Goal: Task Accomplishment & Management: Manage account settings

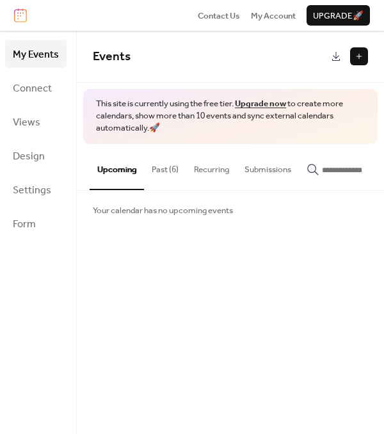
click at [172, 165] on button "Past (6)" at bounding box center [165, 166] width 42 height 45
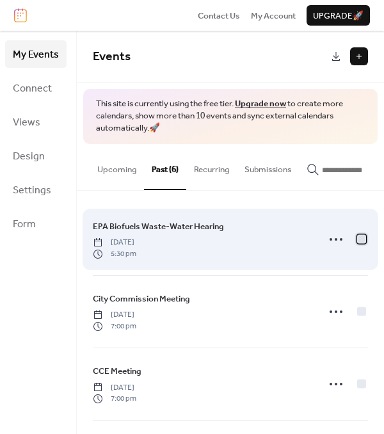
click at [357, 241] on div at bounding box center [361, 238] width 9 height 9
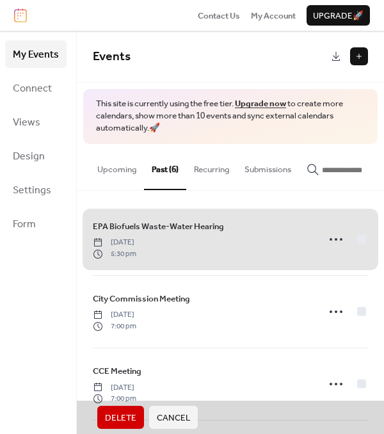
click at [108, 421] on span "Delete" at bounding box center [120, 418] width 31 height 13
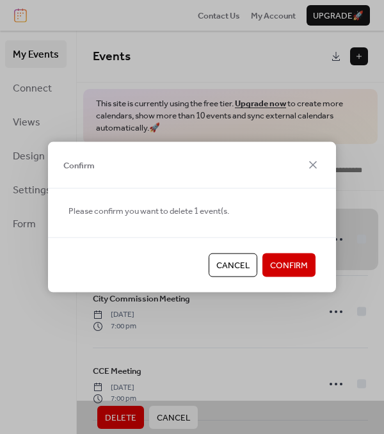
click at [285, 272] on span "Confirm" at bounding box center [289, 265] width 38 height 13
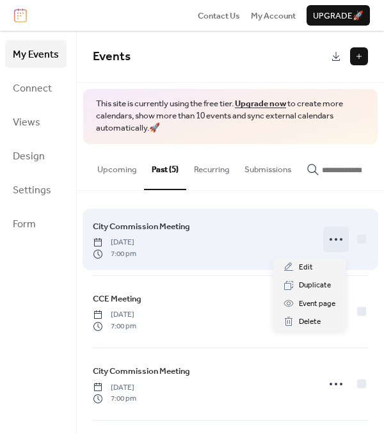
click at [328, 242] on icon at bounding box center [336, 239] width 20 height 20
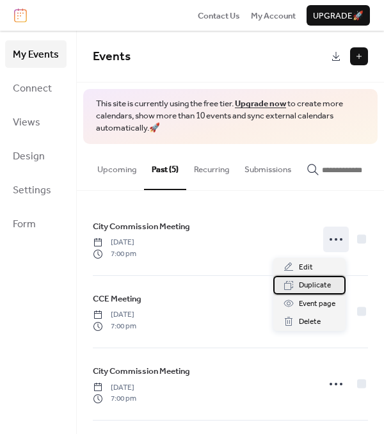
click at [313, 284] on span "Duplicate" at bounding box center [315, 285] width 32 height 13
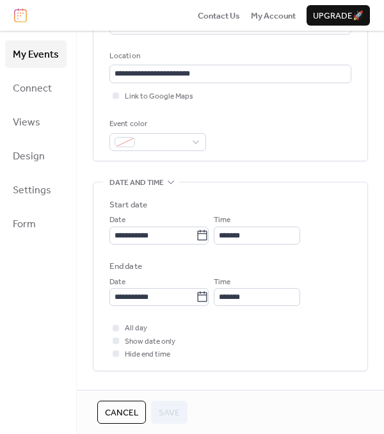
scroll to position [256, 0]
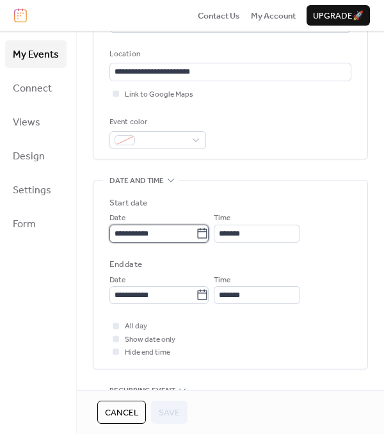
click at [187, 236] on input "**********" at bounding box center [153, 234] width 86 height 18
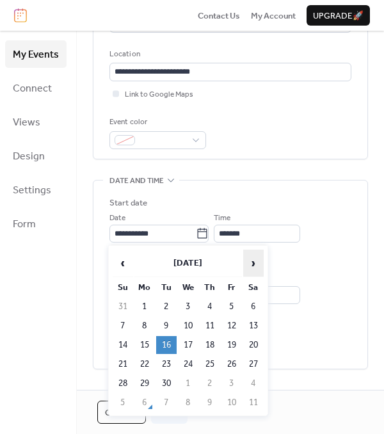
click at [256, 267] on span "›" at bounding box center [253, 263] width 19 height 26
click at [168, 326] on td "7" at bounding box center [166, 326] width 20 height 18
type input "**********"
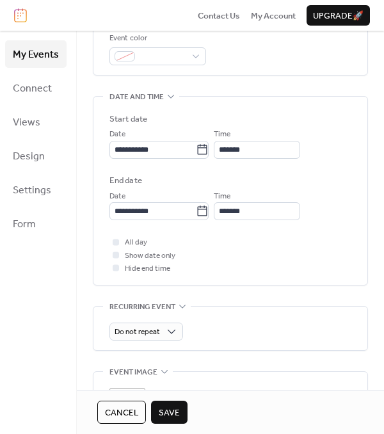
scroll to position [341, 0]
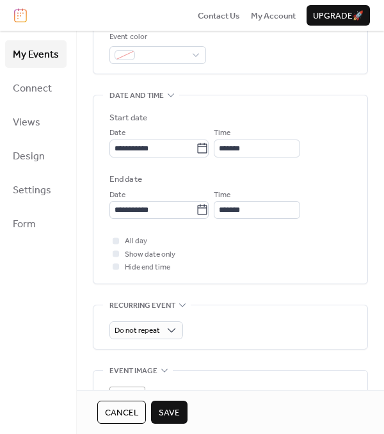
click at [162, 413] on span "Save" at bounding box center [169, 413] width 21 height 13
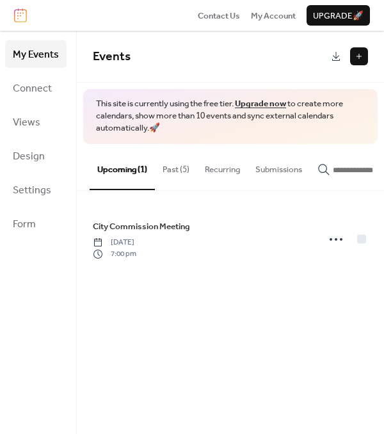
click at [168, 169] on button "Past (5)" at bounding box center [176, 166] width 42 height 45
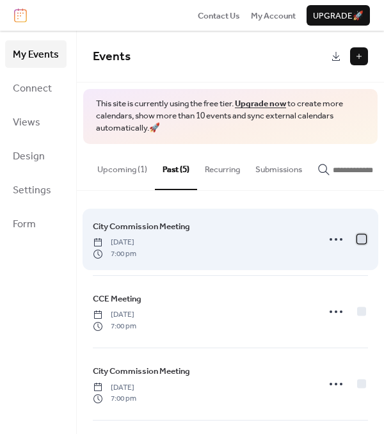
click at [360, 242] on div at bounding box center [361, 238] width 9 height 9
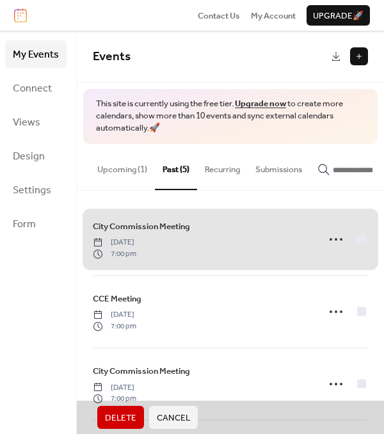
click at [133, 415] on span "Delete" at bounding box center [120, 418] width 31 height 13
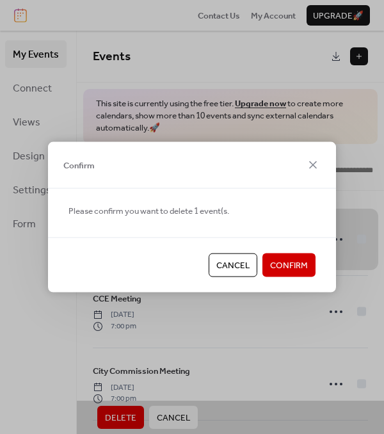
click at [292, 271] on span "Confirm" at bounding box center [289, 265] width 38 height 13
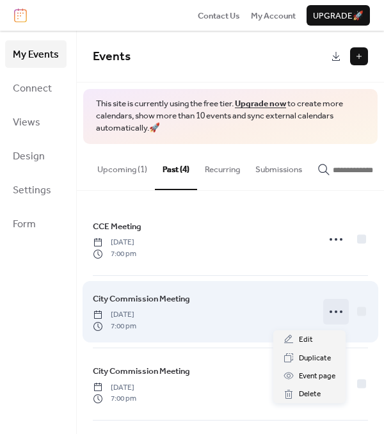
click at [336, 316] on icon at bounding box center [336, 312] width 20 height 20
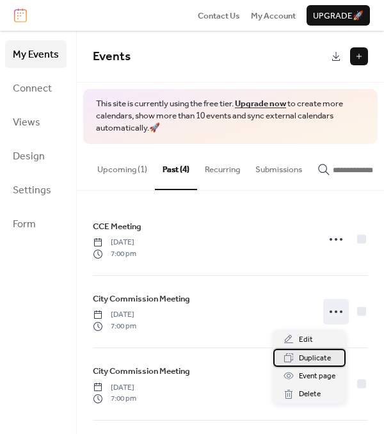
click at [316, 361] on span "Duplicate" at bounding box center [315, 358] width 32 height 13
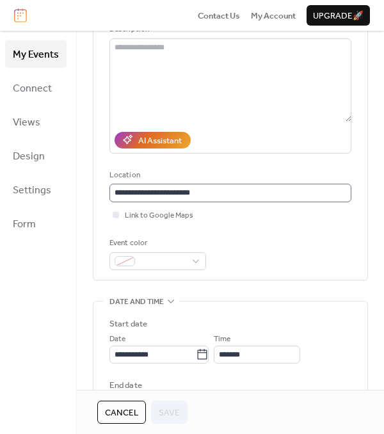
scroll to position [170, 0]
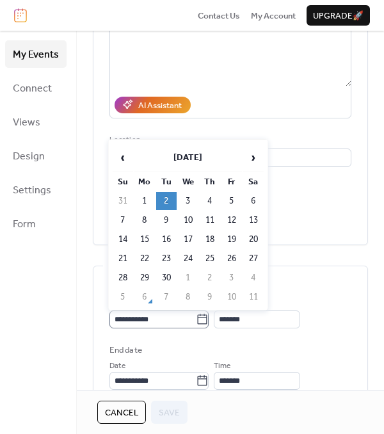
click at [208, 316] on icon at bounding box center [203, 319] width 10 height 10
click at [196, 316] on input "**********" at bounding box center [153, 320] width 86 height 18
click at [252, 163] on span "›" at bounding box center [253, 158] width 19 height 26
click at [160, 261] on td "21" at bounding box center [166, 259] width 20 height 18
type input "**********"
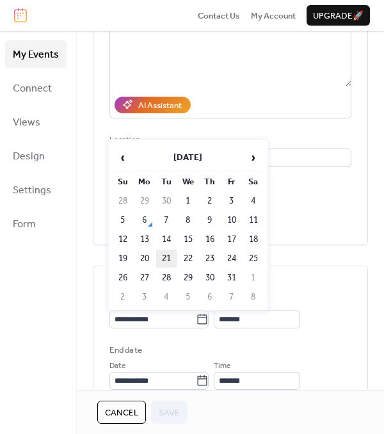
type input "**********"
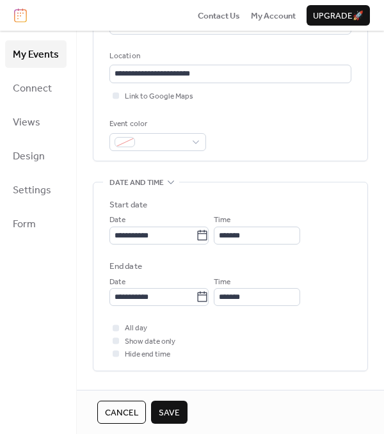
scroll to position [256, 0]
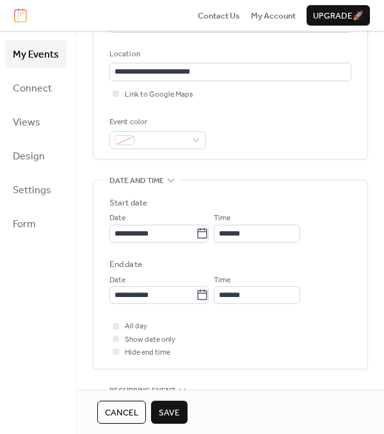
click at [164, 407] on span "Save" at bounding box center [169, 413] width 21 height 13
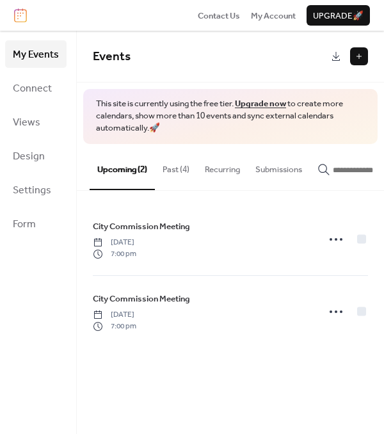
click at [183, 163] on button "Past (4)" at bounding box center [176, 166] width 42 height 45
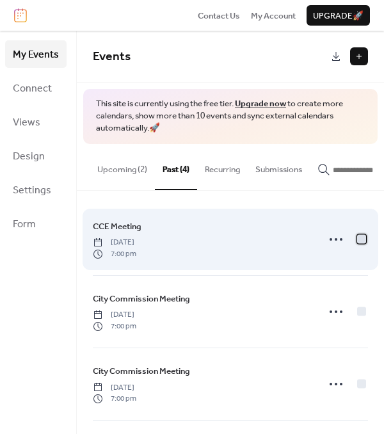
click at [361, 241] on div at bounding box center [361, 238] width 9 height 9
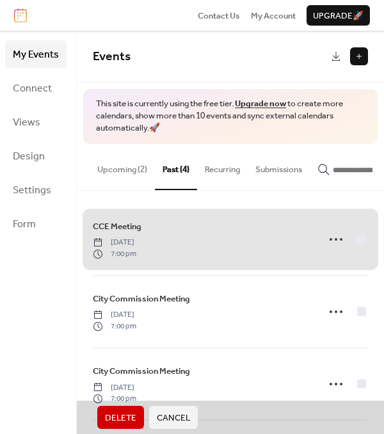
click at [101, 413] on button "Delete" at bounding box center [120, 417] width 47 height 23
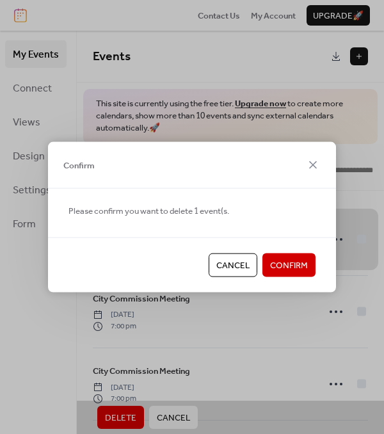
click at [284, 267] on span "Confirm" at bounding box center [289, 265] width 38 height 13
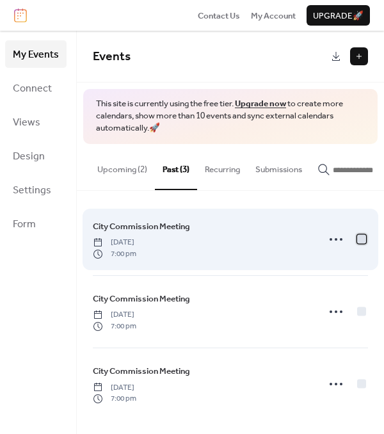
click at [357, 239] on div at bounding box center [361, 238] width 9 height 9
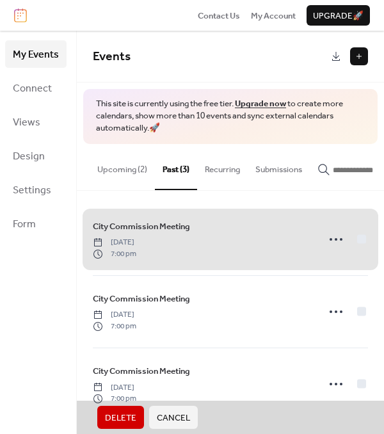
click at [124, 418] on span "Delete" at bounding box center [120, 418] width 31 height 13
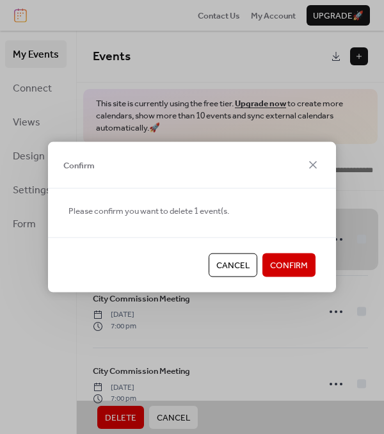
click at [297, 265] on span "Confirm" at bounding box center [289, 265] width 38 height 13
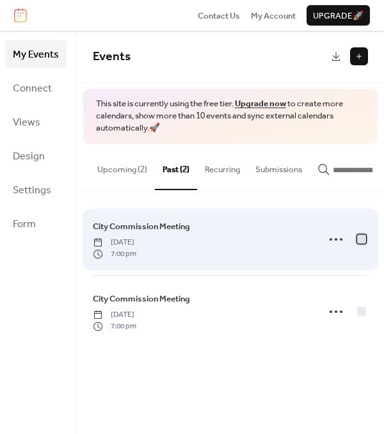
click at [361, 236] on div at bounding box center [361, 239] width 13 height 13
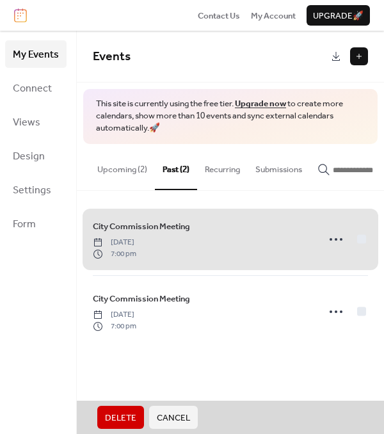
click at [126, 416] on span "Delete" at bounding box center [120, 418] width 31 height 13
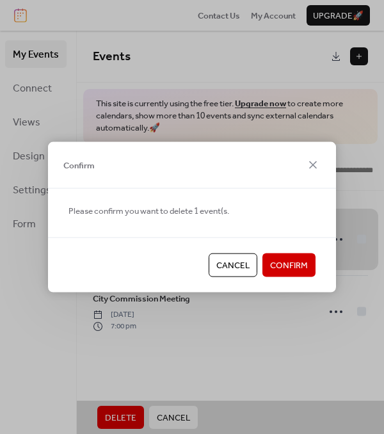
click at [302, 254] on button "Confirm" at bounding box center [289, 265] width 53 height 23
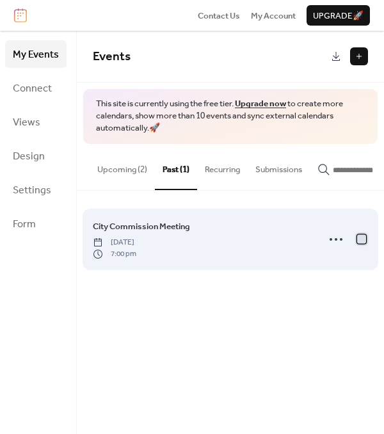
click at [358, 241] on div at bounding box center [361, 238] width 9 height 9
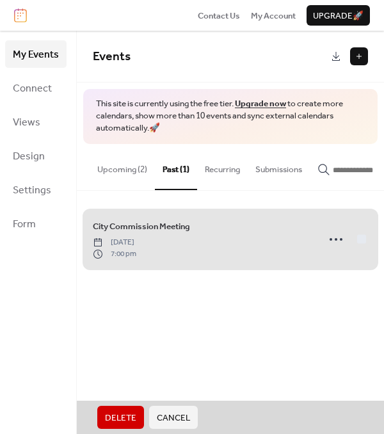
click at [129, 418] on span "Delete" at bounding box center [120, 418] width 31 height 13
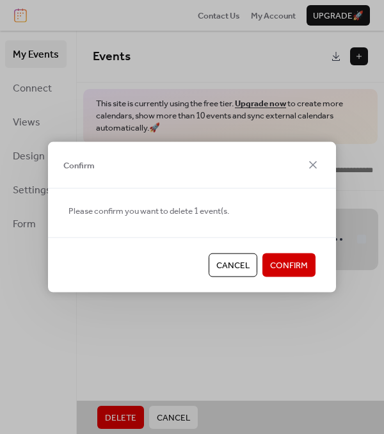
click at [302, 259] on span "Confirm" at bounding box center [289, 265] width 38 height 13
